Goal: Task Accomplishment & Management: Manage account settings

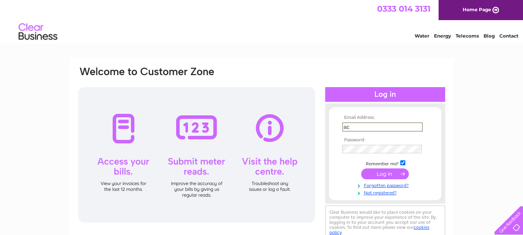
type input "[EMAIL_ADDRESS][DOMAIN_NAME]"
click at [392, 144] on td at bounding box center [385, 149] width 90 height 12
click at [361, 168] on input "submit" at bounding box center [385, 173] width 48 height 11
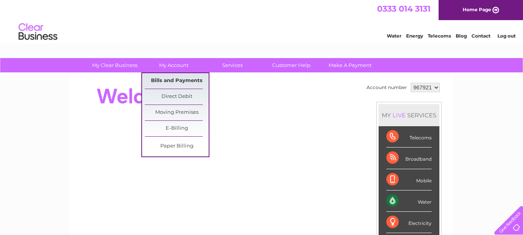
click at [172, 79] on link "Bills and Payments" at bounding box center [177, 80] width 64 height 15
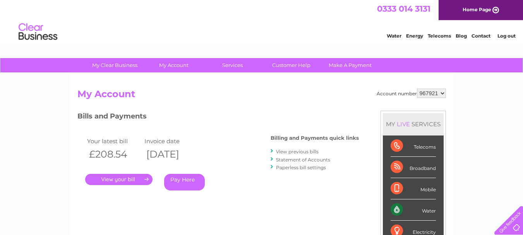
click at [121, 181] on link "." at bounding box center [118, 179] width 67 height 11
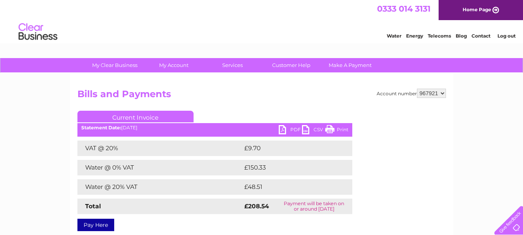
click at [287, 128] on link "PDF" at bounding box center [290, 130] width 23 height 11
